Goal: Find specific page/section: Find specific page/section

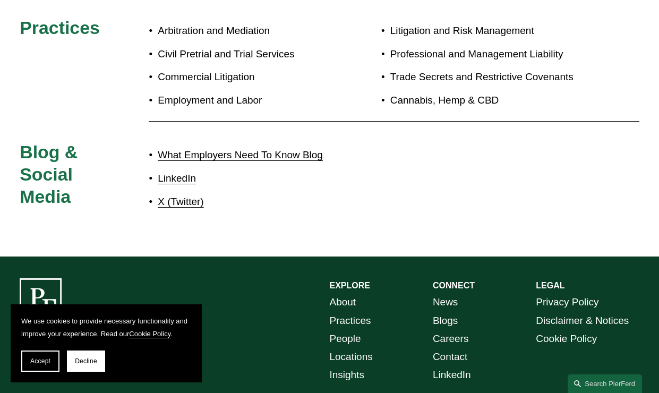
scroll to position [706, 0]
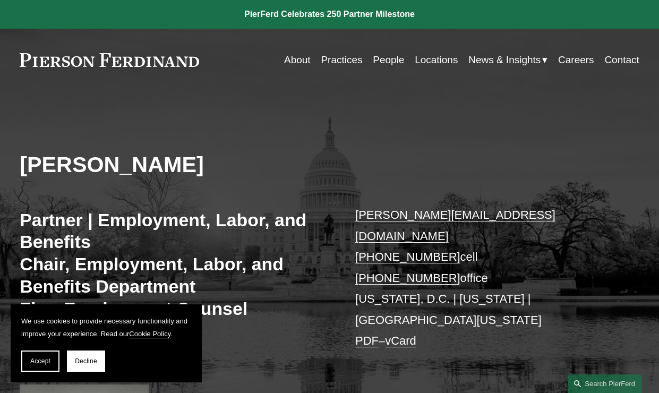
click at [373, 59] on link "People" at bounding box center [388, 60] width 31 height 20
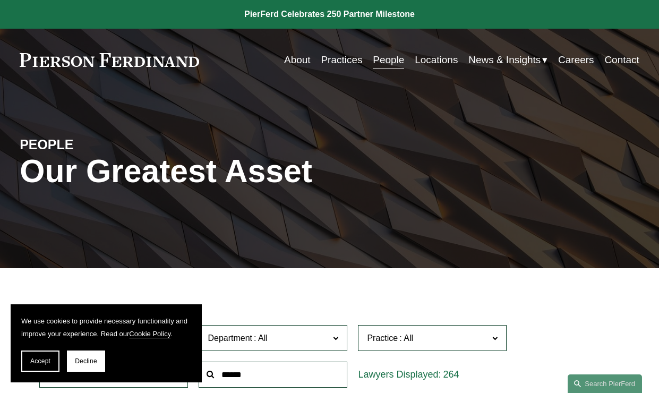
click at [571, 60] on link "Careers" at bounding box center [576, 60] width 36 height 20
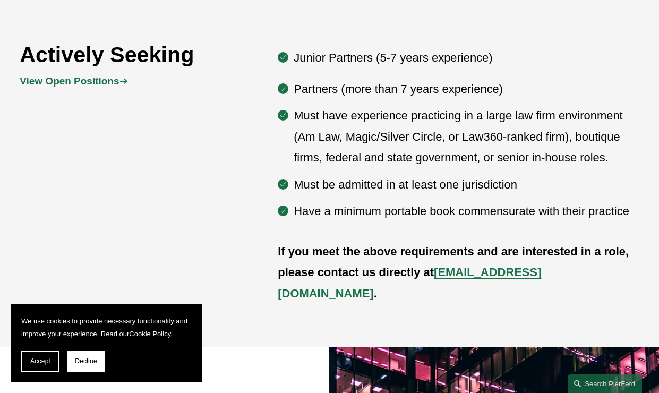
scroll to position [534, 0]
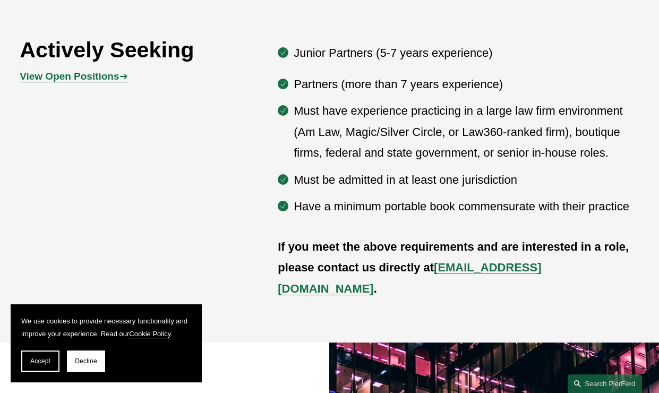
click at [52, 81] on strong "View Open Positions" at bounding box center [69, 76] width 99 height 11
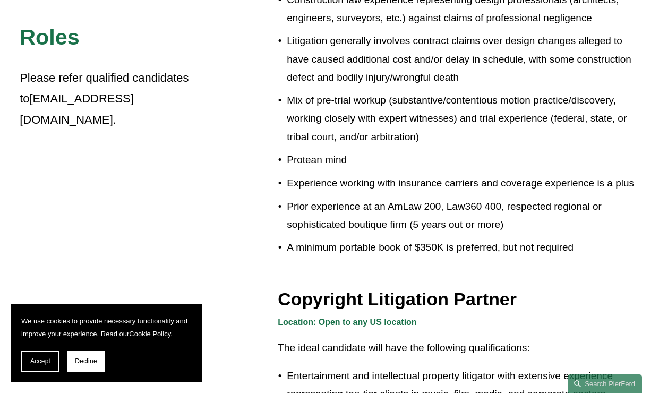
scroll to position [734, 0]
